Goal: Transaction & Acquisition: Purchase product/service

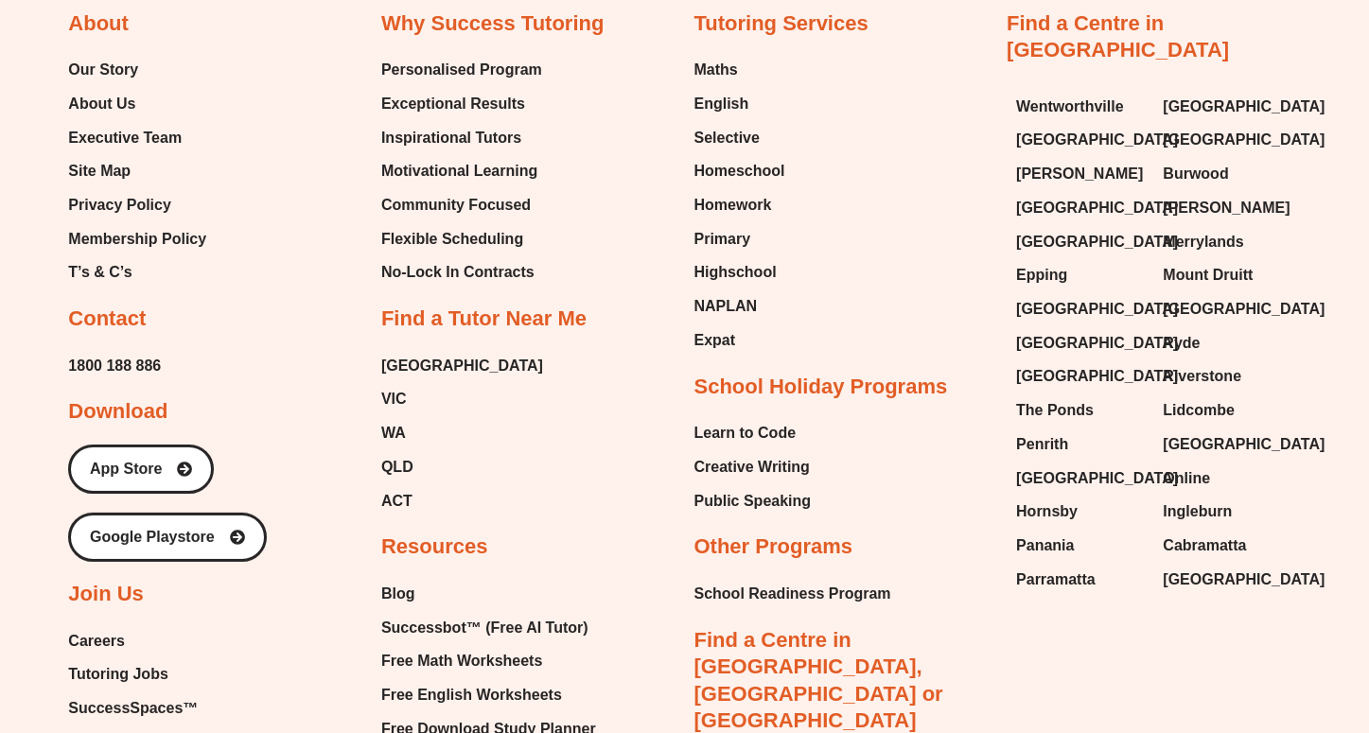
scroll to position [5086, 0]
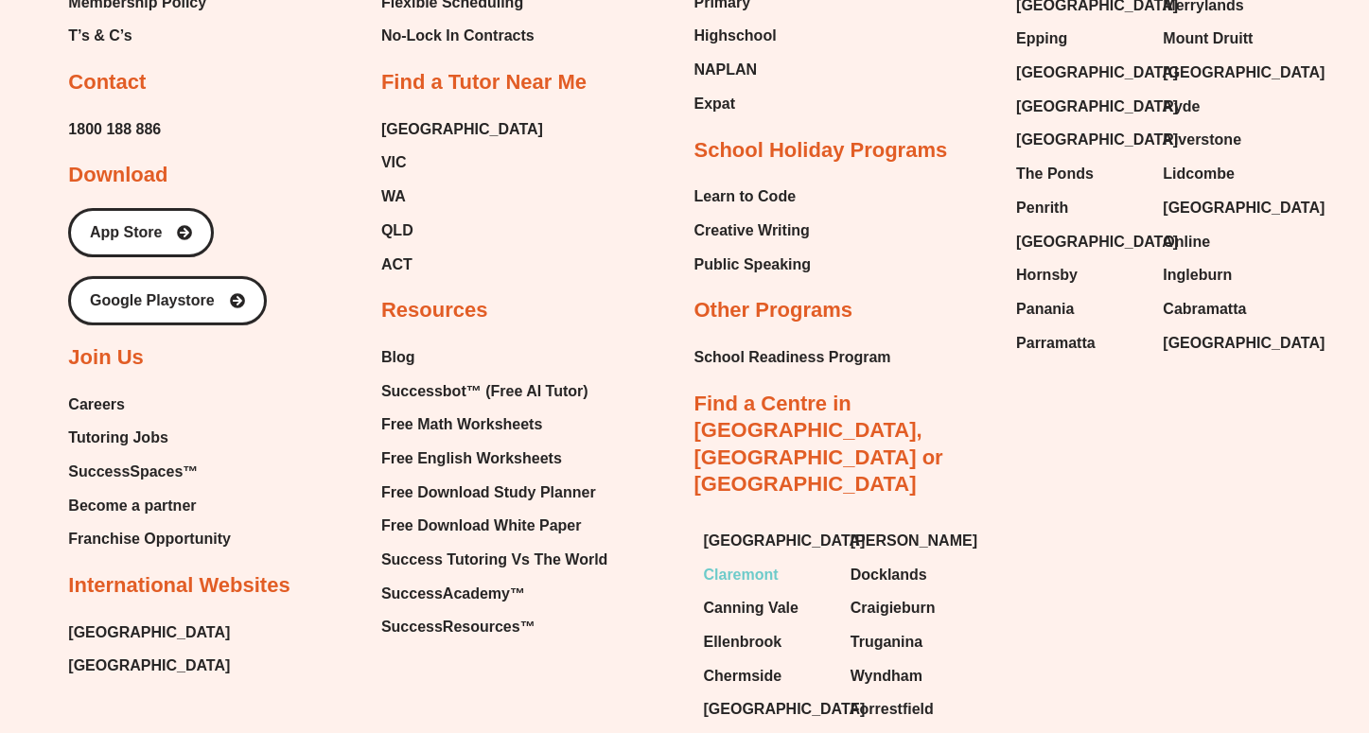
click at [746, 561] on span "Claremont" at bounding box center [741, 575] width 75 height 28
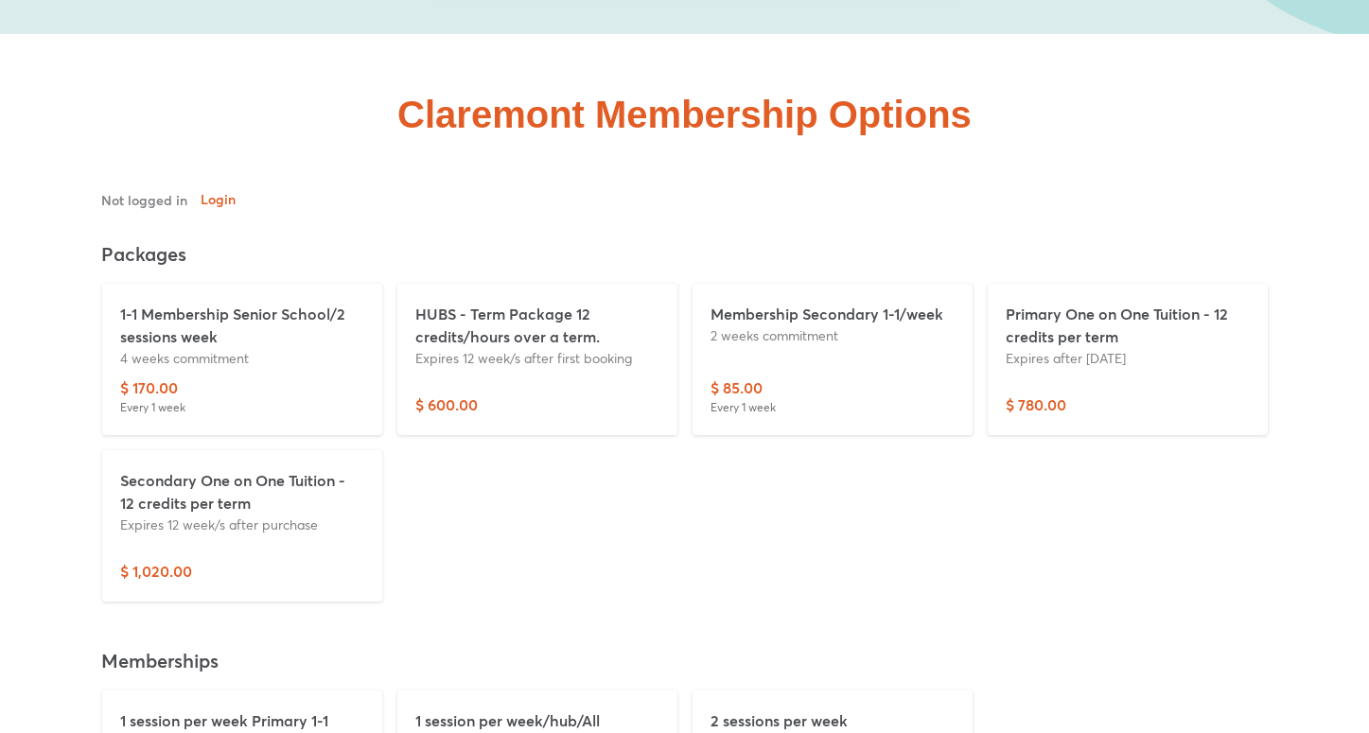
scroll to position [4701, 0]
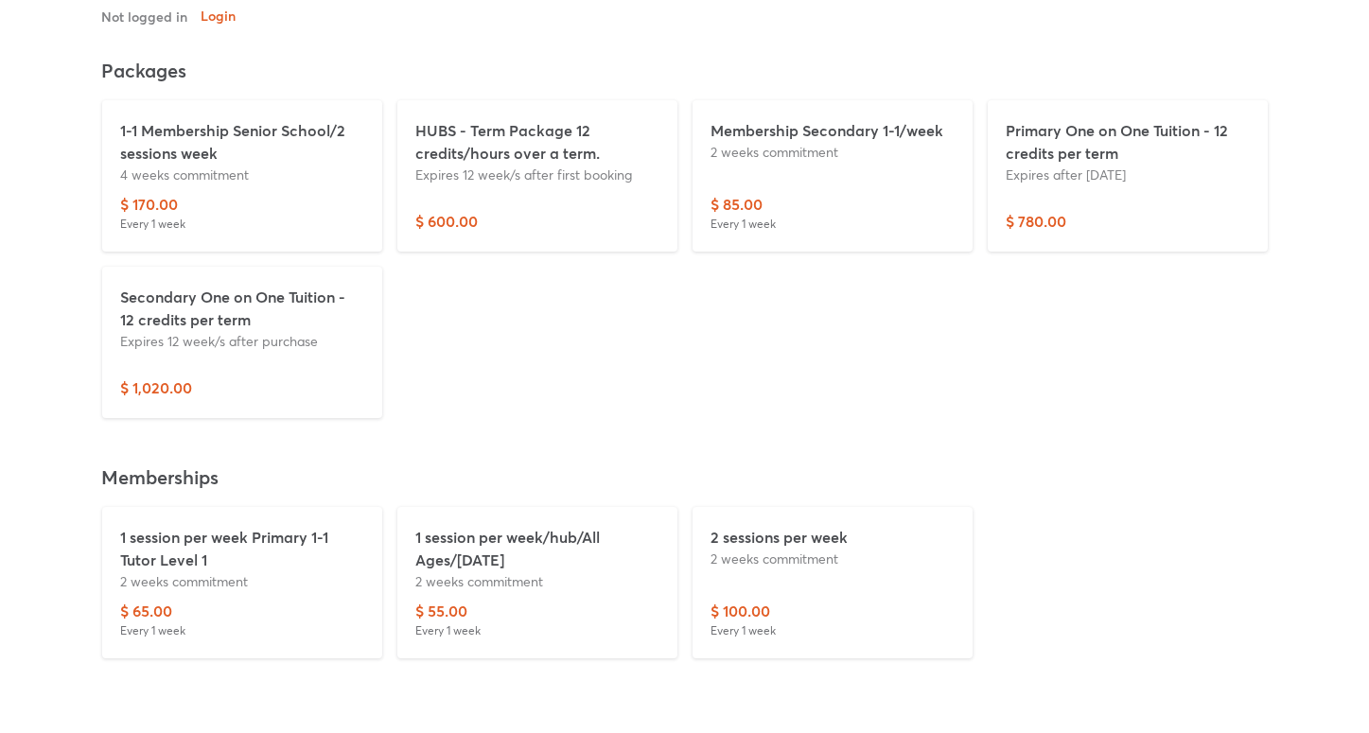
click at [527, 165] on p "Expires 12 week/s after first booking" at bounding box center [537, 175] width 242 height 20
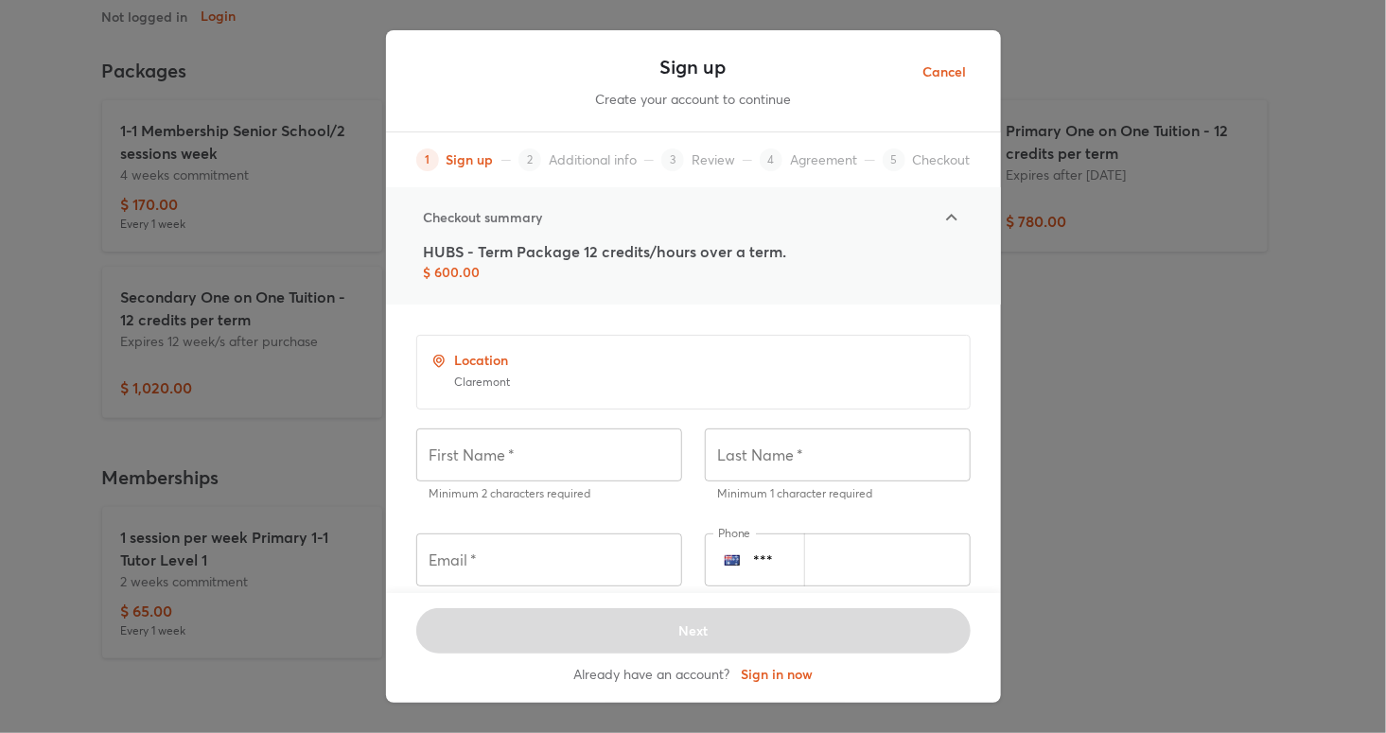
drag, startPoint x: 508, startPoint y: 246, endPoint x: 919, endPoint y: 302, distance: 414.5
click at [919, 302] on div "Checkout summary HUBS - Term Package 12 credits/hours over a term. $ 600.00" at bounding box center [693, 245] width 615 height 117
drag, startPoint x: 975, startPoint y: 61, endPoint x: 961, endPoint y: 61, distance: 13.2
click at [974, 61] on button "Cancel" at bounding box center [945, 72] width 74 height 46
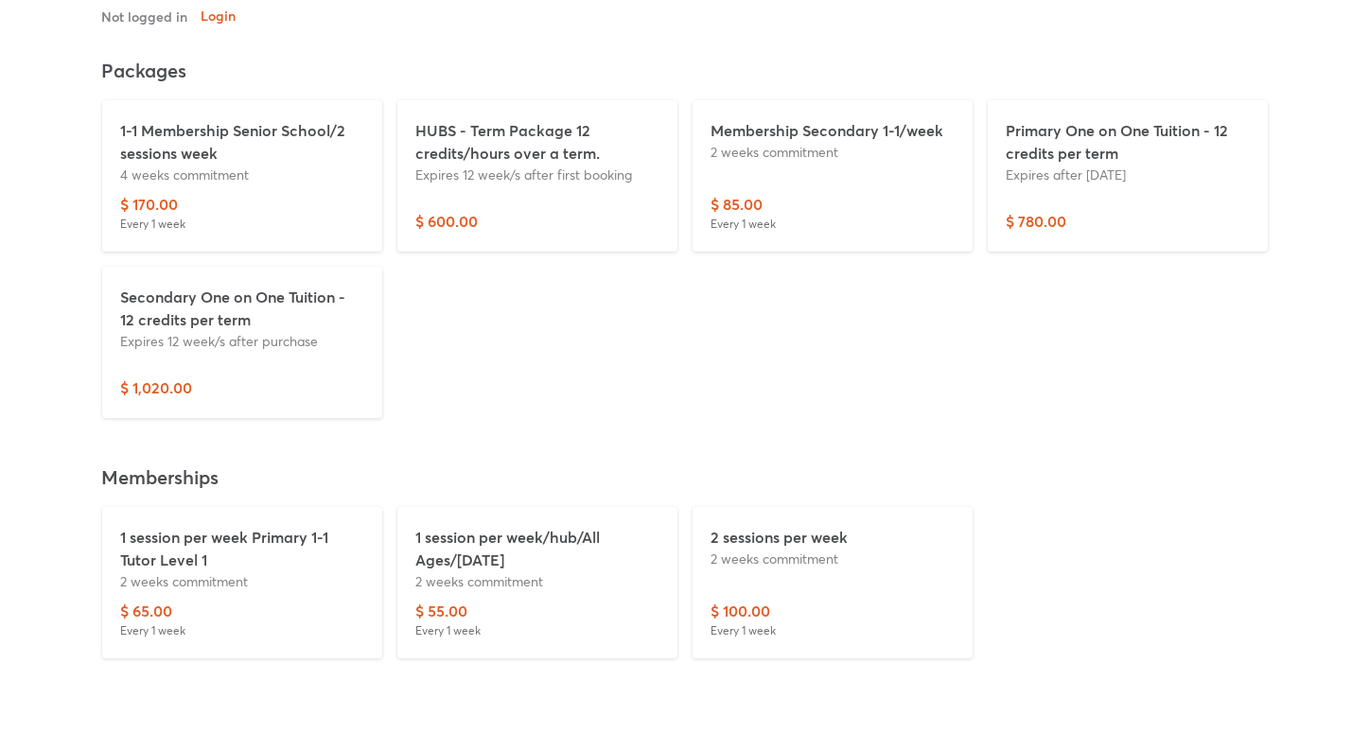
click at [961, 93] on div "Membership Secondary 1-1/week 2 weeks commitment $ 85.00 Every 1 week" at bounding box center [832, 176] width 295 height 167
